Goal: Task Accomplishment & Management: Complete application form

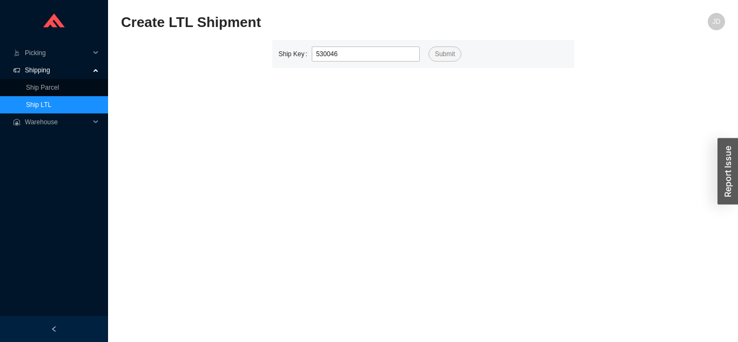
type input "530046"
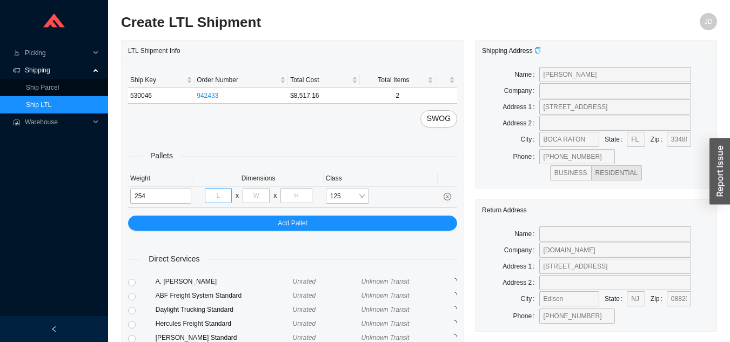
type input "254"
click at [223, 198] on input "tel" at bounding box center [218, 195] width 27 height 15
type input "40"
click at [256, 194] on input "tel" at bounding box center [255, 195] width 27 height 15
click at [262, 197] on input "tel" at bounding box center [255, 195] width 27 height 15
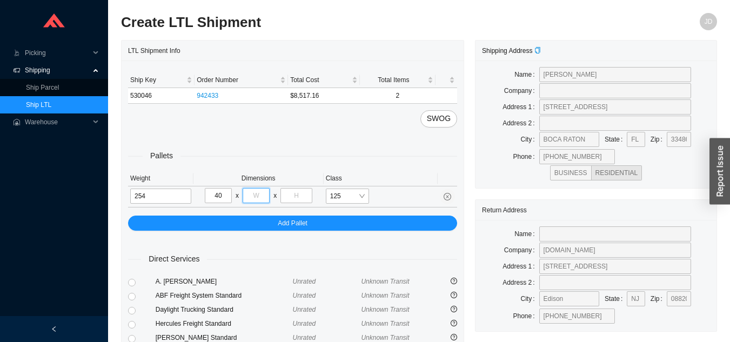
type input "48"
click at [304, 196] on input "tel" at bounding box center [295, 195] width 31 height 15
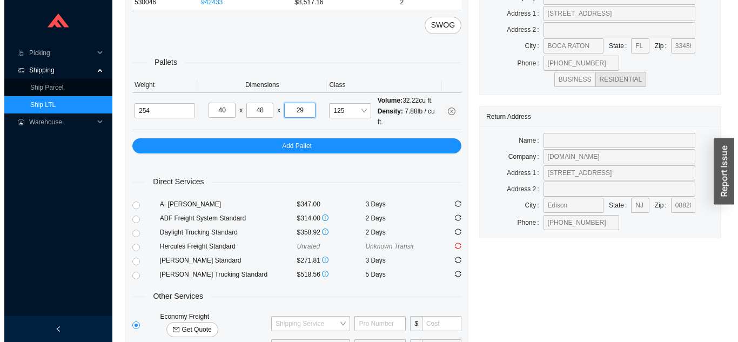
scroll to position [147, 0]
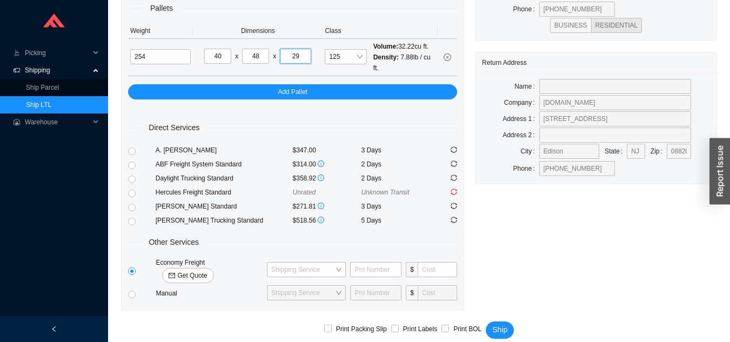
type input "29"
click at [207, 270] on span "Get Quote" at bounding box center [192, 275] width 30 height 11
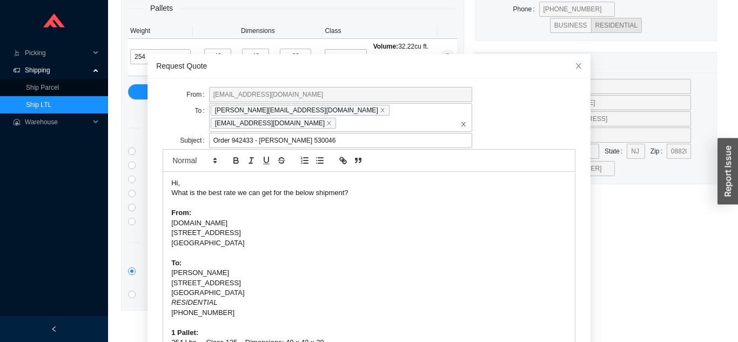
scroll to position [29, 0]
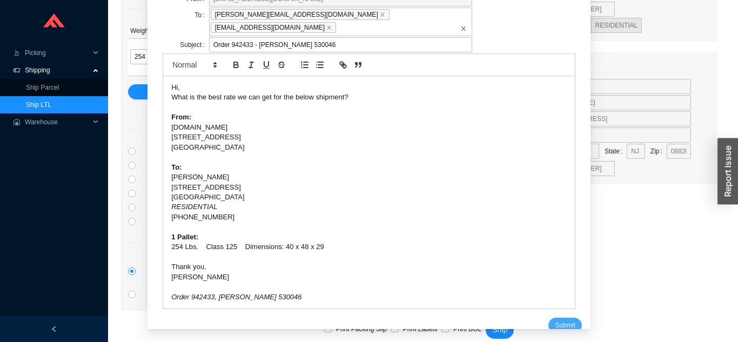
click at [555, 320] on span "Submit" at bounding box center [565, 325] width 20 height 11
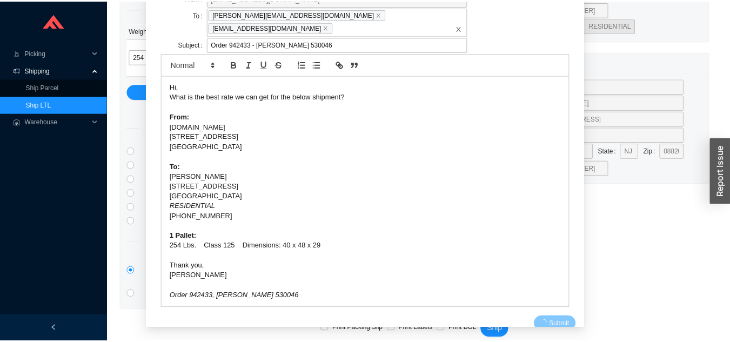
scroll to position [13, 0]
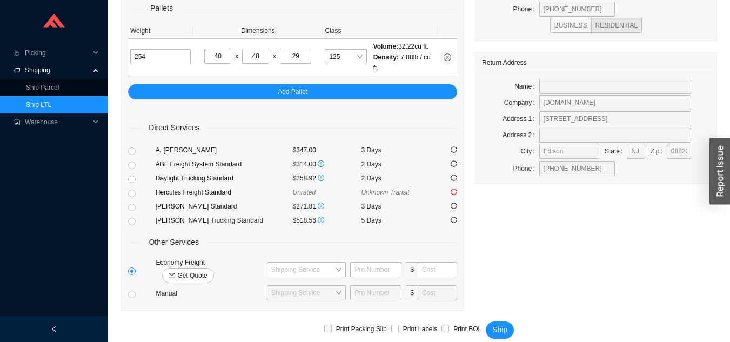
click at [51, 101] on link "Ship LTL" at bounding box center [38, 105] width 25 height 8
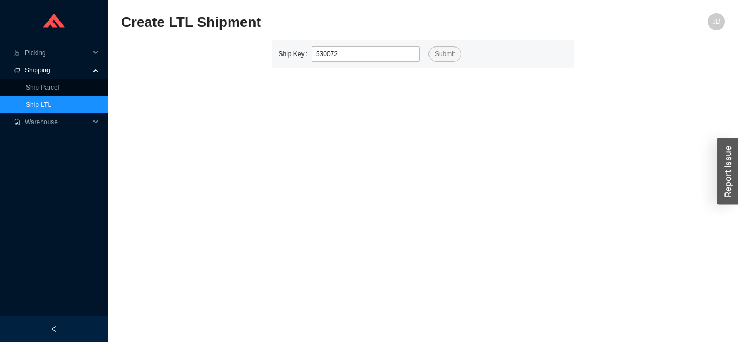
type input "530072"
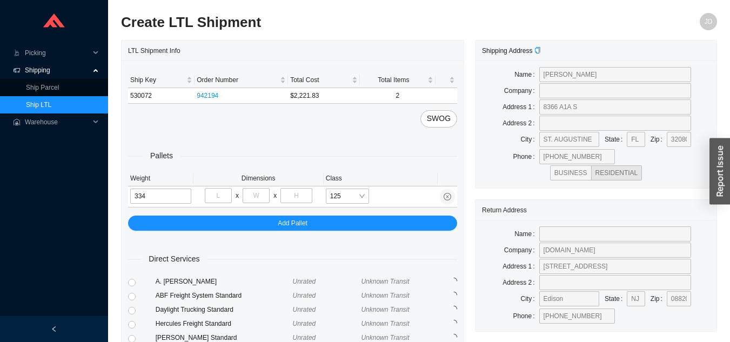
type input "334"
click at [223, 196] on input "tel" at bounding box center [218, 195] width 27 height 15
type input "40"
click at [258, 196] on input "tel" at bounding box center [255, 195] width 27 height 15
click at [305, 194] on input "tel" at bounding box center [295, 195] width 31 height 15
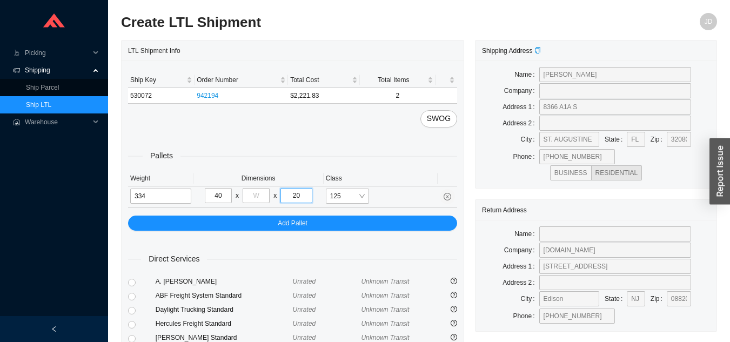
type input "20"
click at [260, 197] on input "tel" at bounding box center [255, 195] width 27 height 15
type input "48"
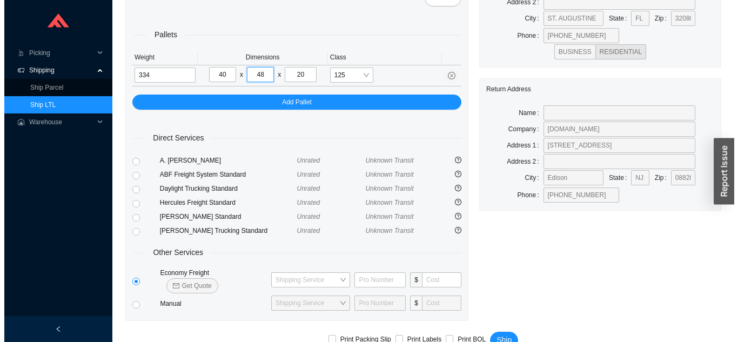
scroll to position [131, 0]
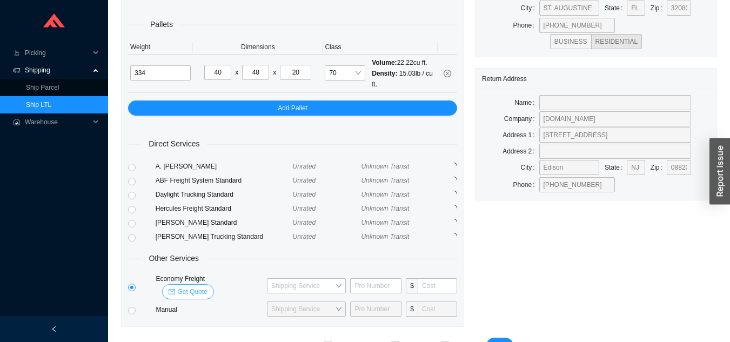
click at [207, 286] on span "Get Quote" at bounding box center [192, 291] width 30 height 11
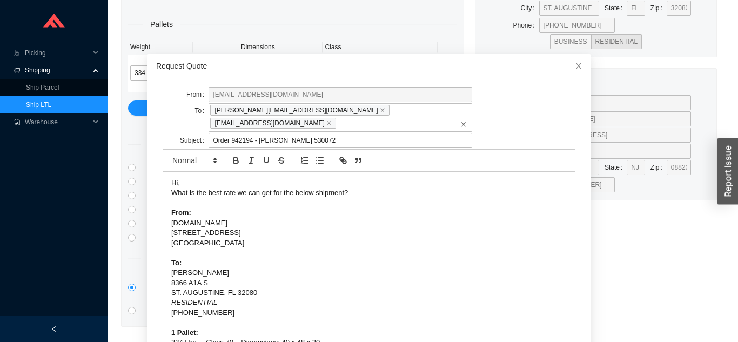
scroll to position [29, 0]
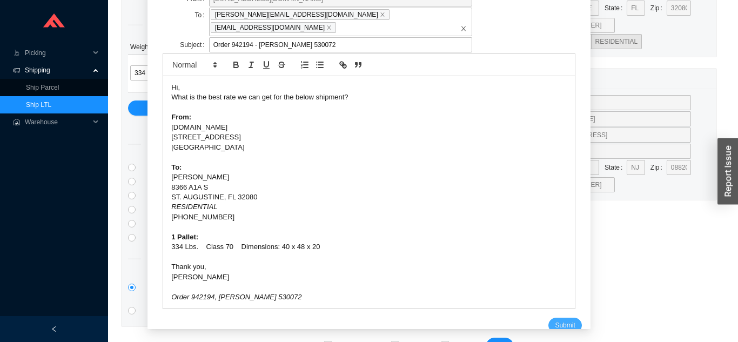
click at [555, 320] on span "Submit" at bounding box center [565, 325] width 20 height 11
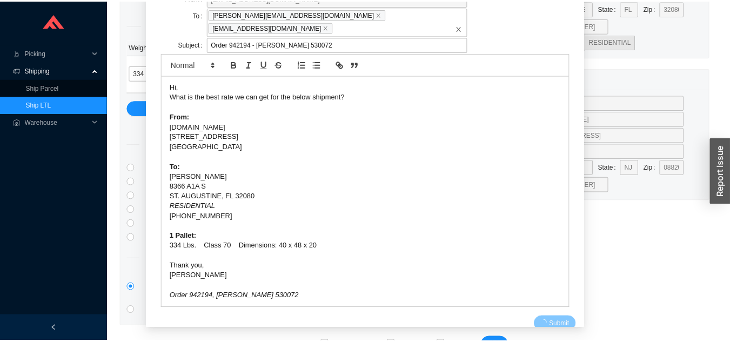
scroll to position [13, 0]
